Goal: Information Seeking & Learning: Check status

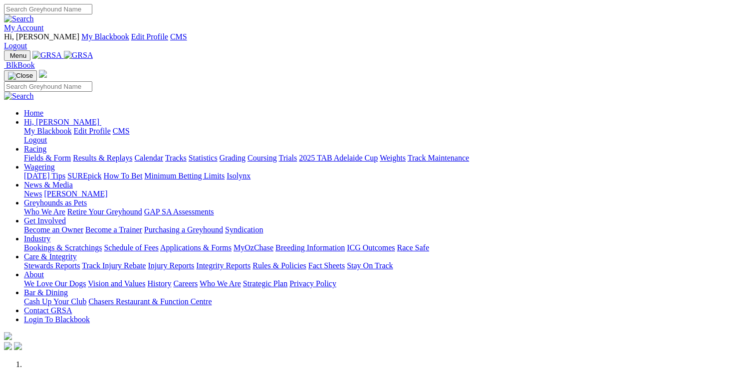
click at [92, 14] on input "Search" at bounding box center [48, 9] width 88 height 10
type input "TAISON PALMS"
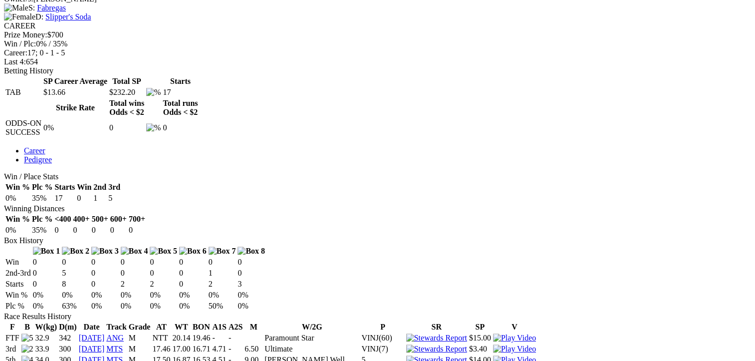
scroll to position [439, 0]
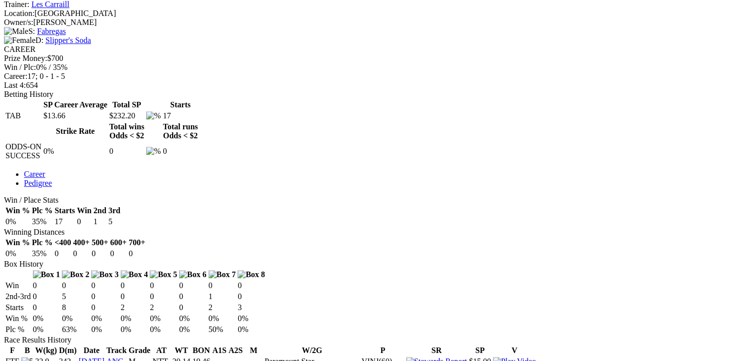
drag, startPoint x: 451, startPoint y: 190, endPoint x: 449, endPoint y: 220, distance: 31.0
drag, startPoint x: 449, startPoint y: 220, endPoint x: 607, endPoint y: 208, distance: 159.1
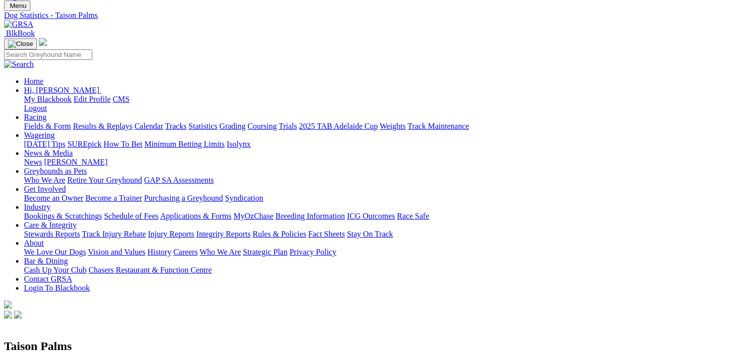
scroll to position [0, 0]
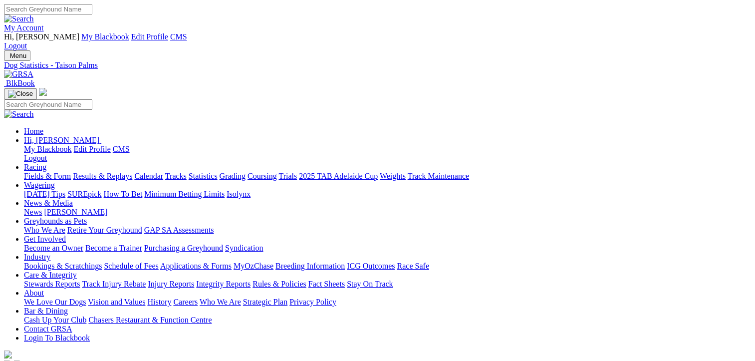
click at [128, 172] on link "Results & Replays" at bounding box center [102, 176] width 59 height 8
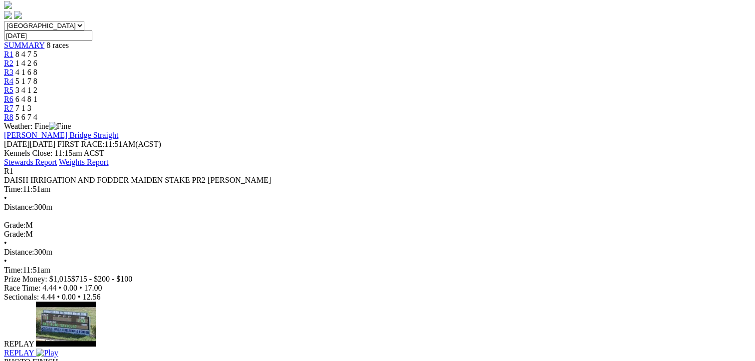
scroll to position [232, 0]
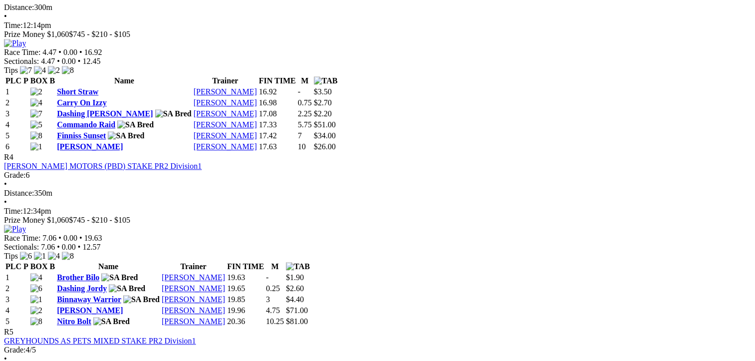
scroll to position [931, 0]
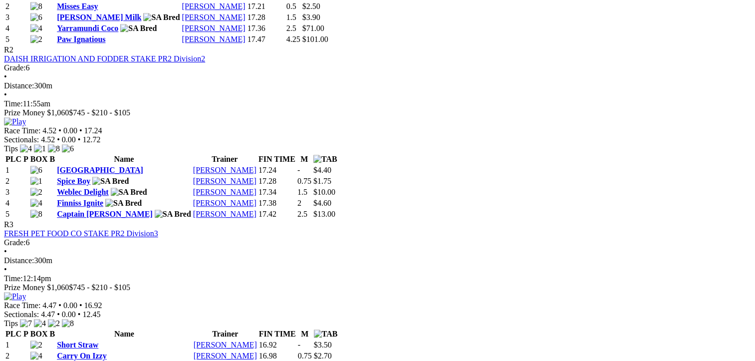
scroll to position [0, 0]
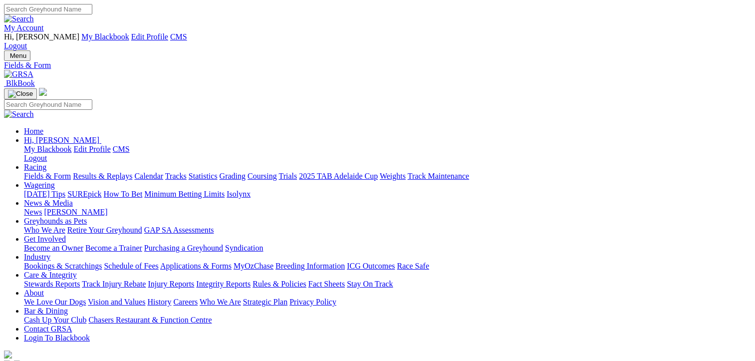
drag, startPoint x: 0, startPoint y: 0, endPoint x: 255, endPoint y: 120, distance: 281.8
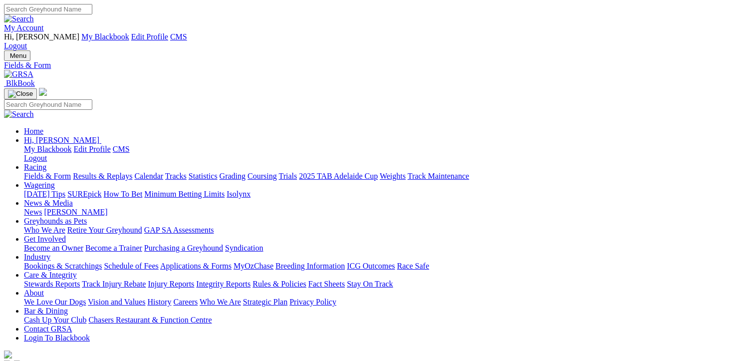
type input "[DATE]"
click at [92, 9] on input "Search" at bounding box center [48, 9] width 88 height 10
type input "[PERSON_NAME][GEOGRAPHIC_DATA][PERSON_NAME]"
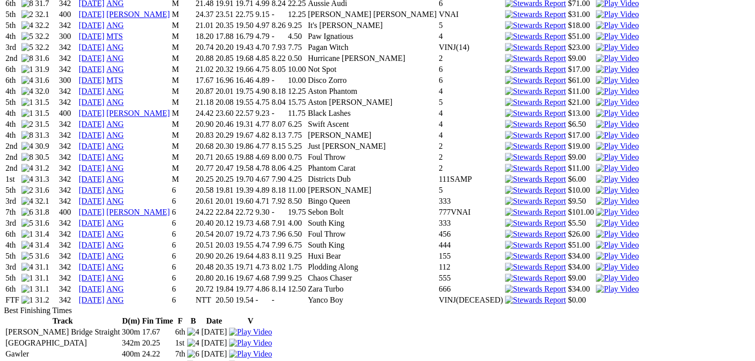
scroll to position [698, 0]
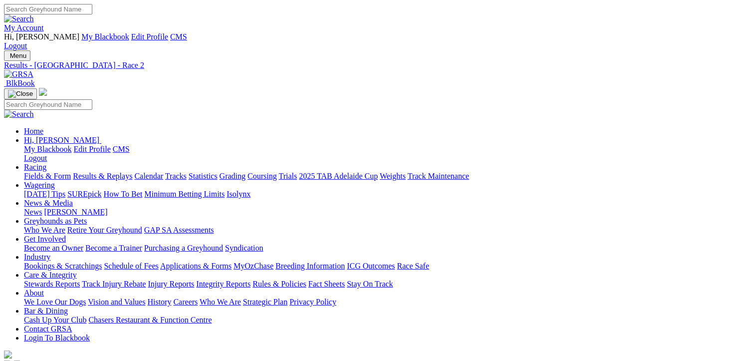
click at [92, 14] on input "Search" at bounding box center [48, 9] width 88 height 10
type input "TAISON PALMS"
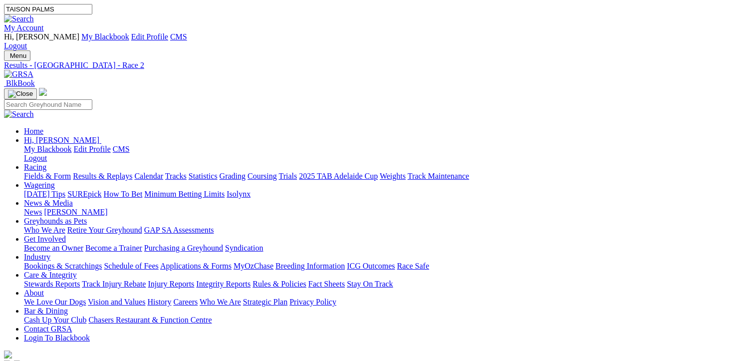
click at [44, 23] on link "My Account" at bounding box center [24, 27] width 40 height 8
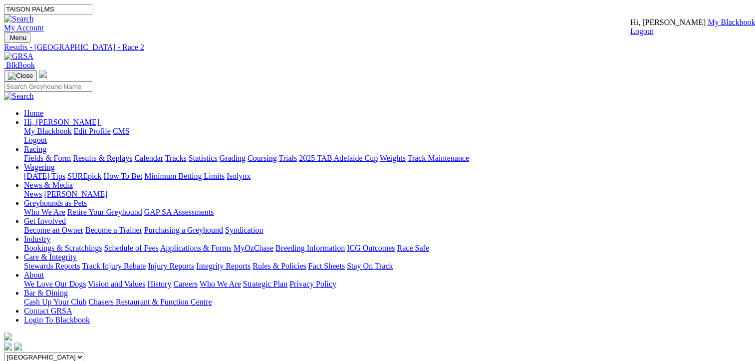
click at [34, 14] on img at bounding box center [19, 18] width 30 height 9
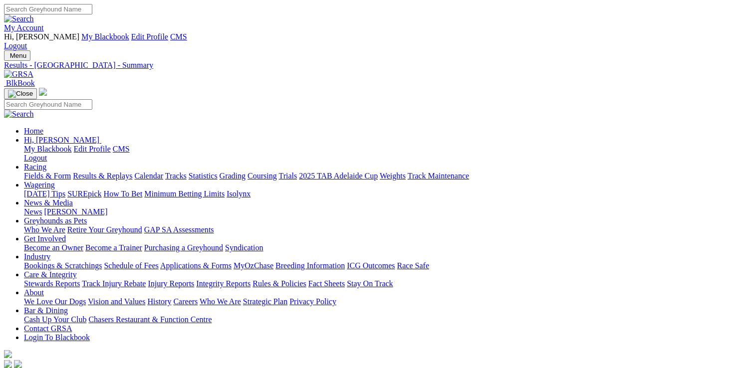
click at [55, 181] on link "Wagering" at bounding box center [39, 185] width 31 height 8
click at [250, 190] on link "Isolynx" at bounding box center [238, 194] width 24 height 8
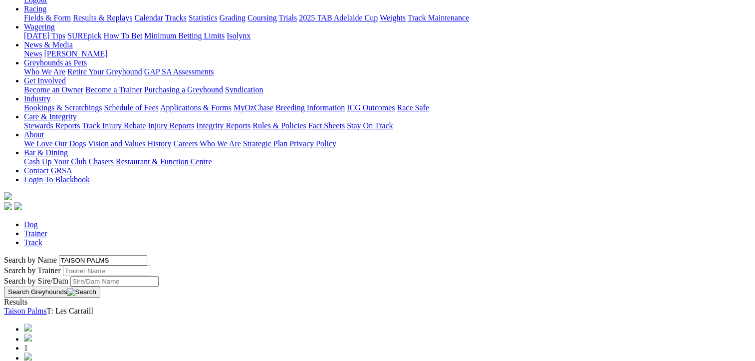
scroll to position [232, 0]
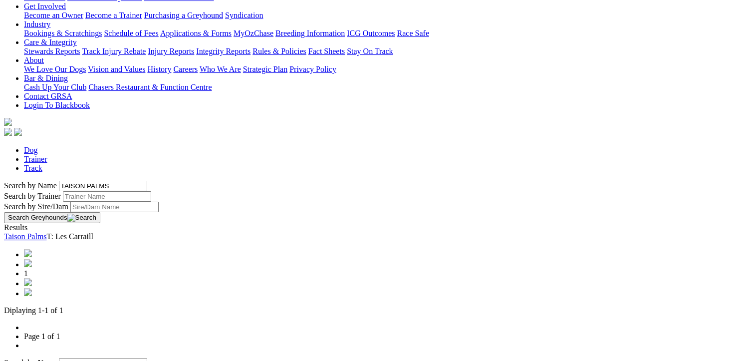
click at [47, 232] on link "Taison Palms" at bounding box center [25, 236] width 43 height 8
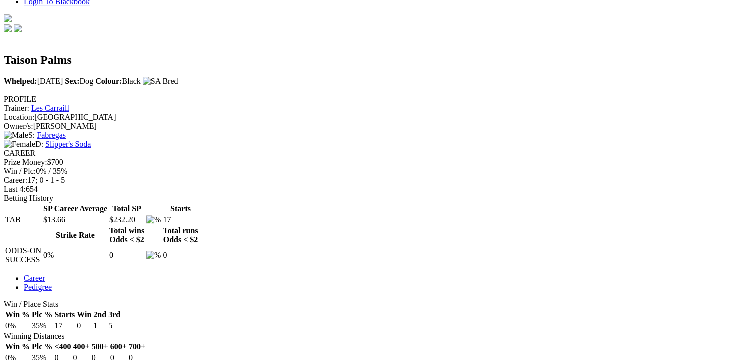
scroll to position [323, 0]
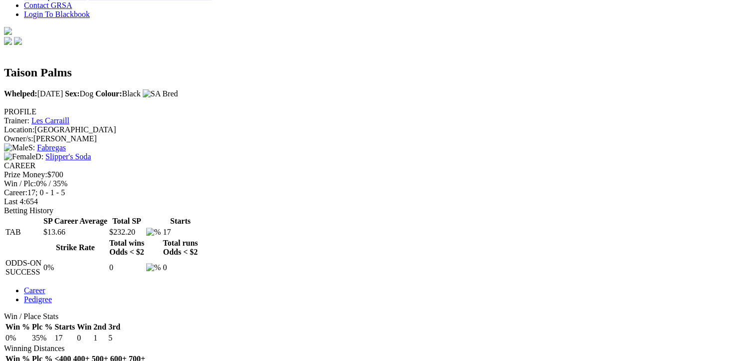
drag, startPoint x: 382, startPoint y: 218, endPoint x: 447, endPoint y: 216, distance: 65.9
drag, startPoint x: 447, startPoint y: 216, endPoint x: 433, endPoint y: 99, distance: 118.0
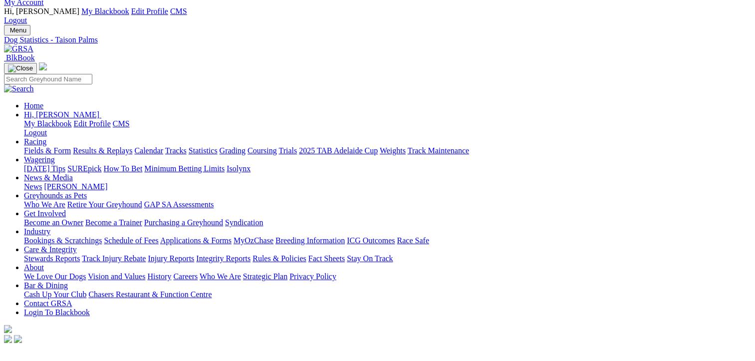
scroll to position [0, 0]
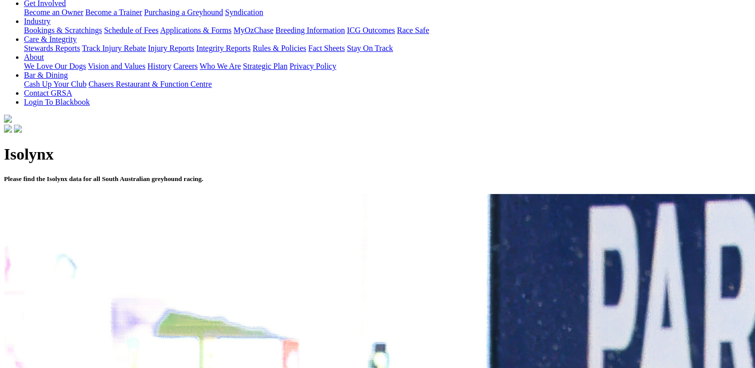
scroll to position [465, 0]
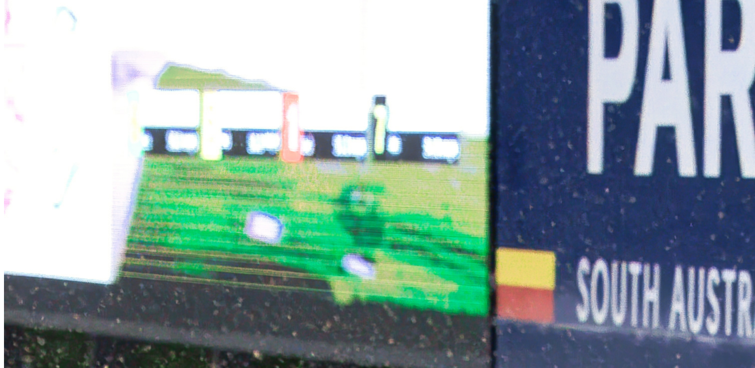
scroll to position [458, 0]
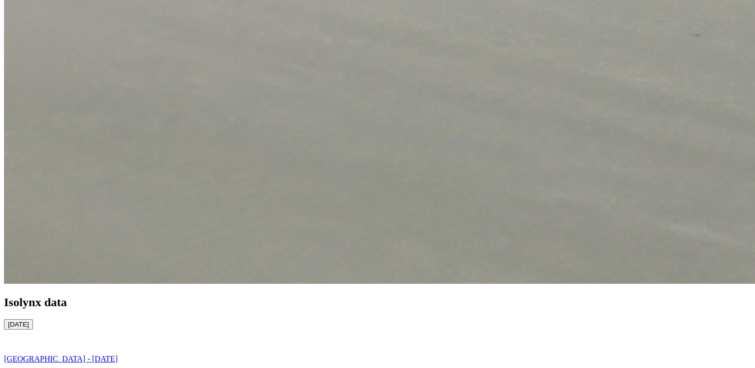
scroll to position [1738, 0]
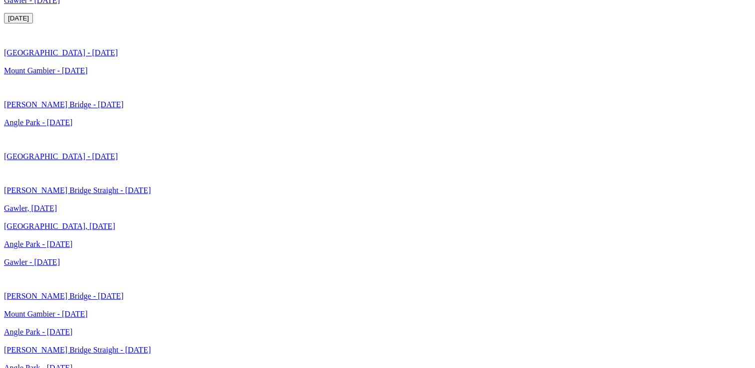
scroll to position [2320, 0]
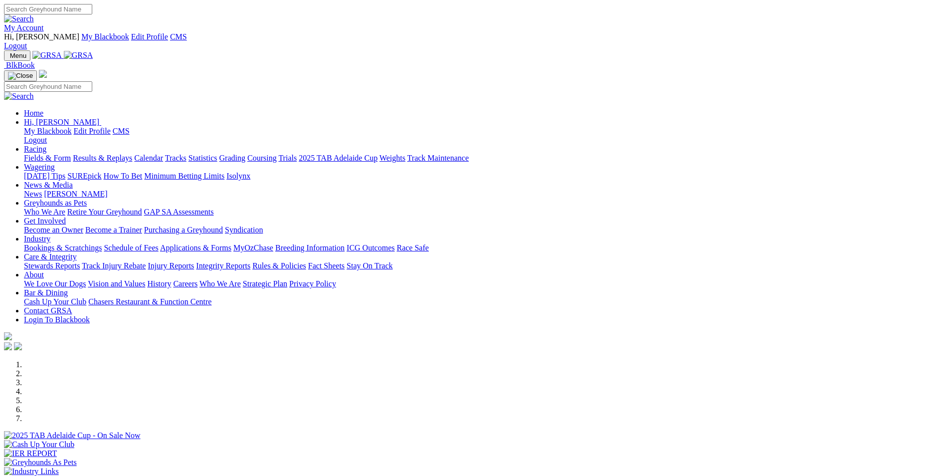
click at [44, 30] on img at bounding box center [44, 30] width 0 height 0
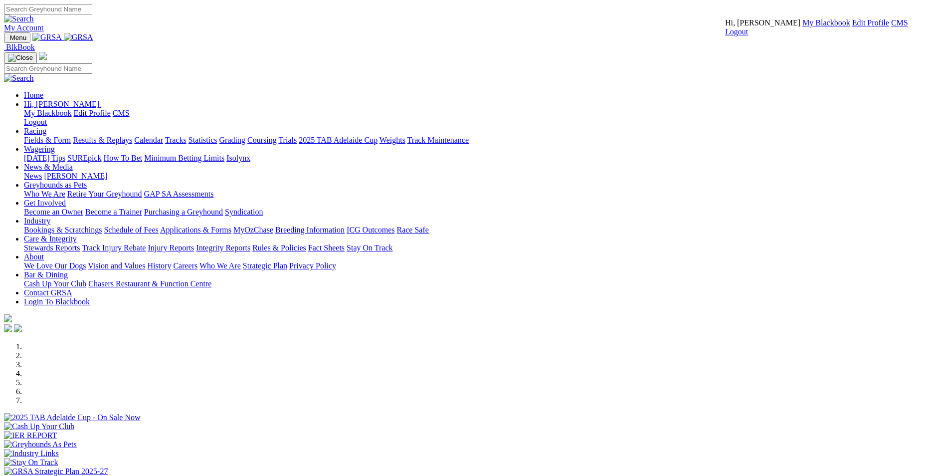
click at [891, 27] on link "CMS" at bounding box center [899, 22] width 17 height 8
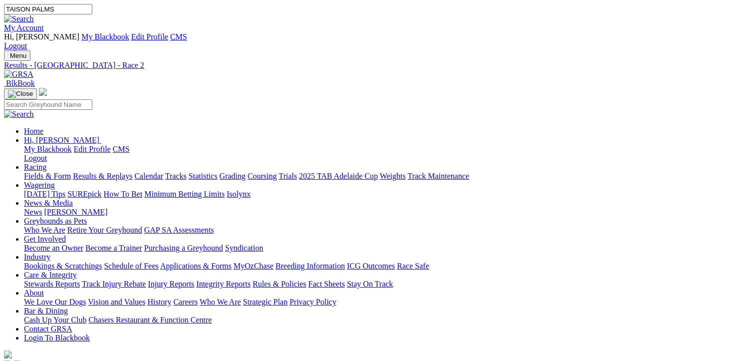
click at [119, 172] on link "Results & Replays" at bounding box center [102, 176] width 59 height 8
type input "[DATE]"
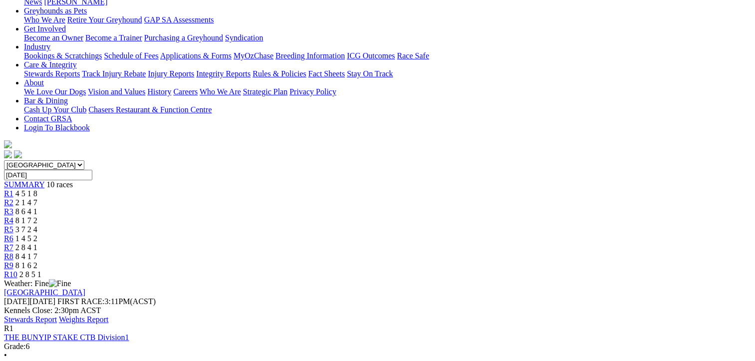
scroll to position [232, 0]
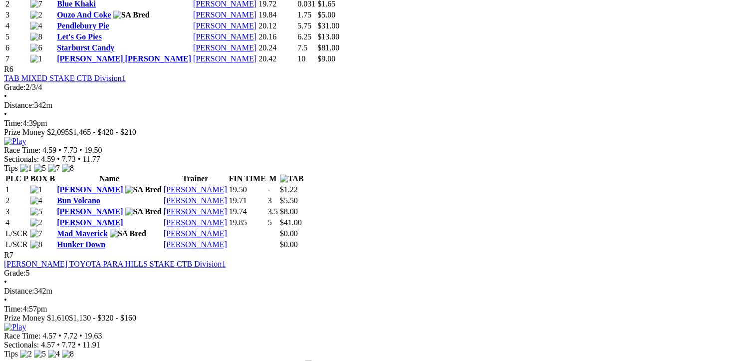
scroll to position [1164, 0]
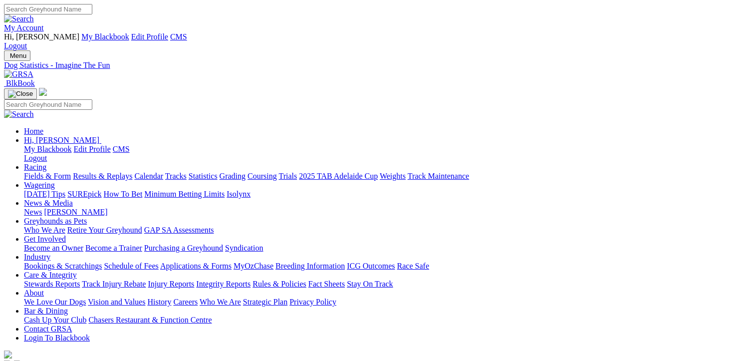
click at [92, 8] on input "Search" at bounding box center [48, 9] width 88 height 10
type input "TAISON PALMS"
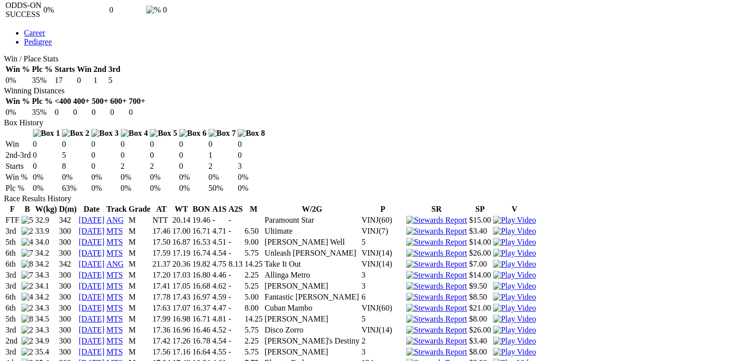
scroll to position [582, 0]
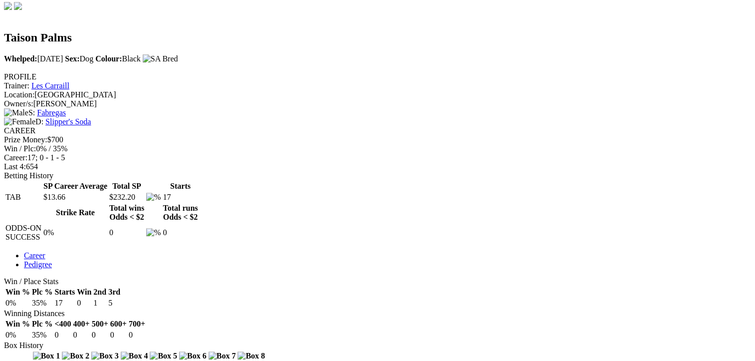
scroll to position [465, 0]
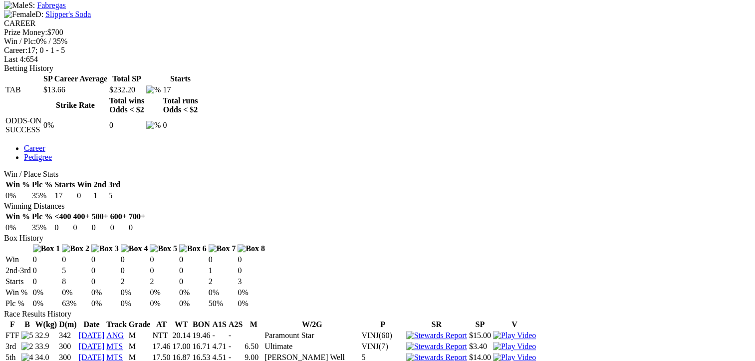
drag, startPoint x: 444, startPoint y: 14, endPoint x: 433, endPoint y: 14, distance: 11.5
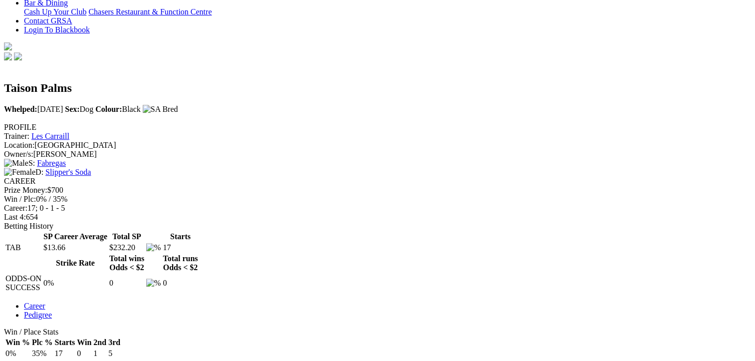
scroll to position [232, 0]
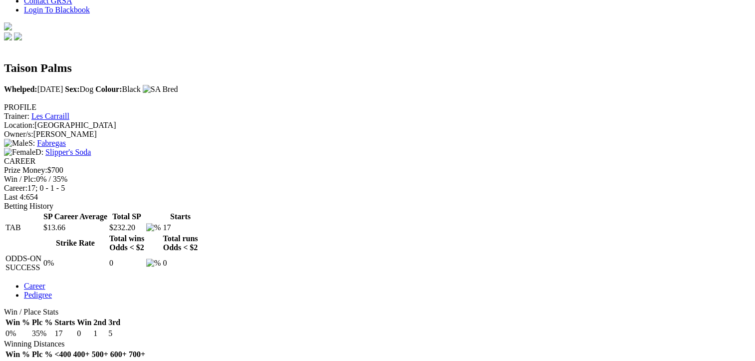
scroll to position [349, 0]
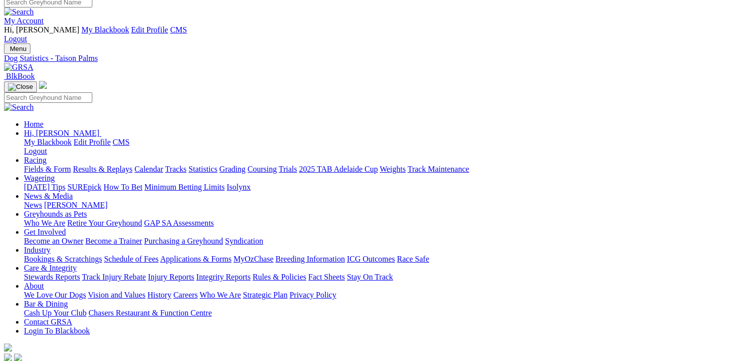
scroll to position [0, 0]
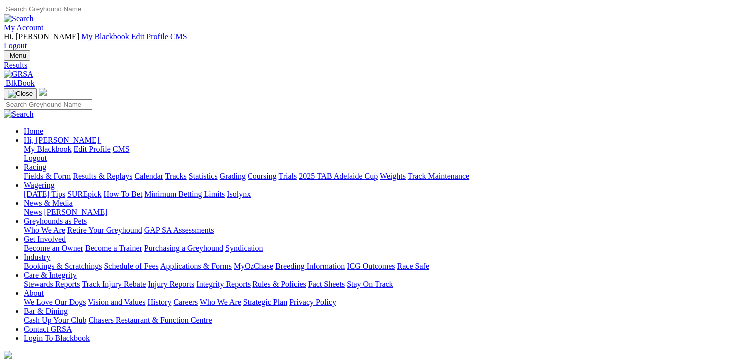
type input "[DATE]"
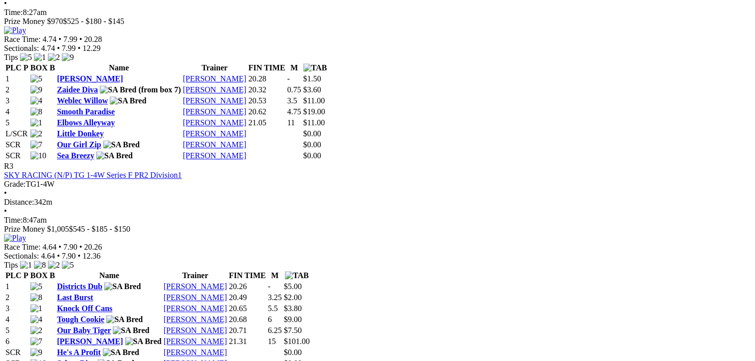
scroll to position [814, 0]
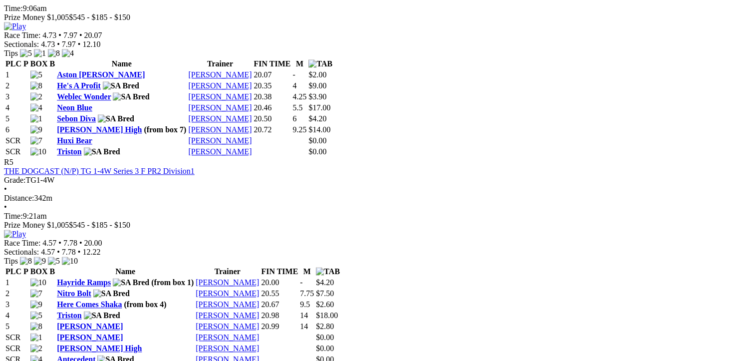
scroll to position [1397, 0]
